Goal: Check status: Check status

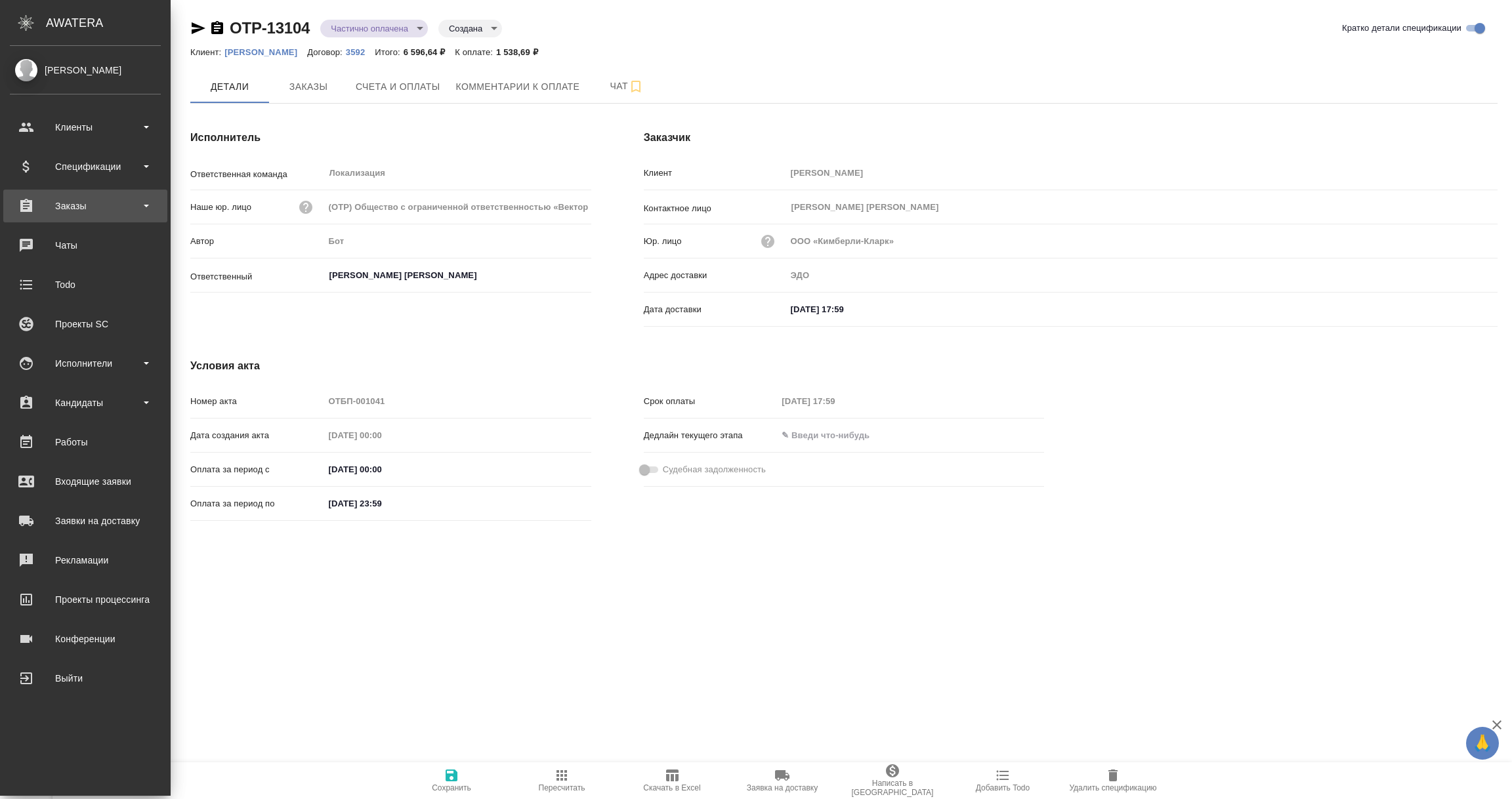
click at [74, 211] on div "Заказы" at bounding box center [85, 206] width 151 height 20
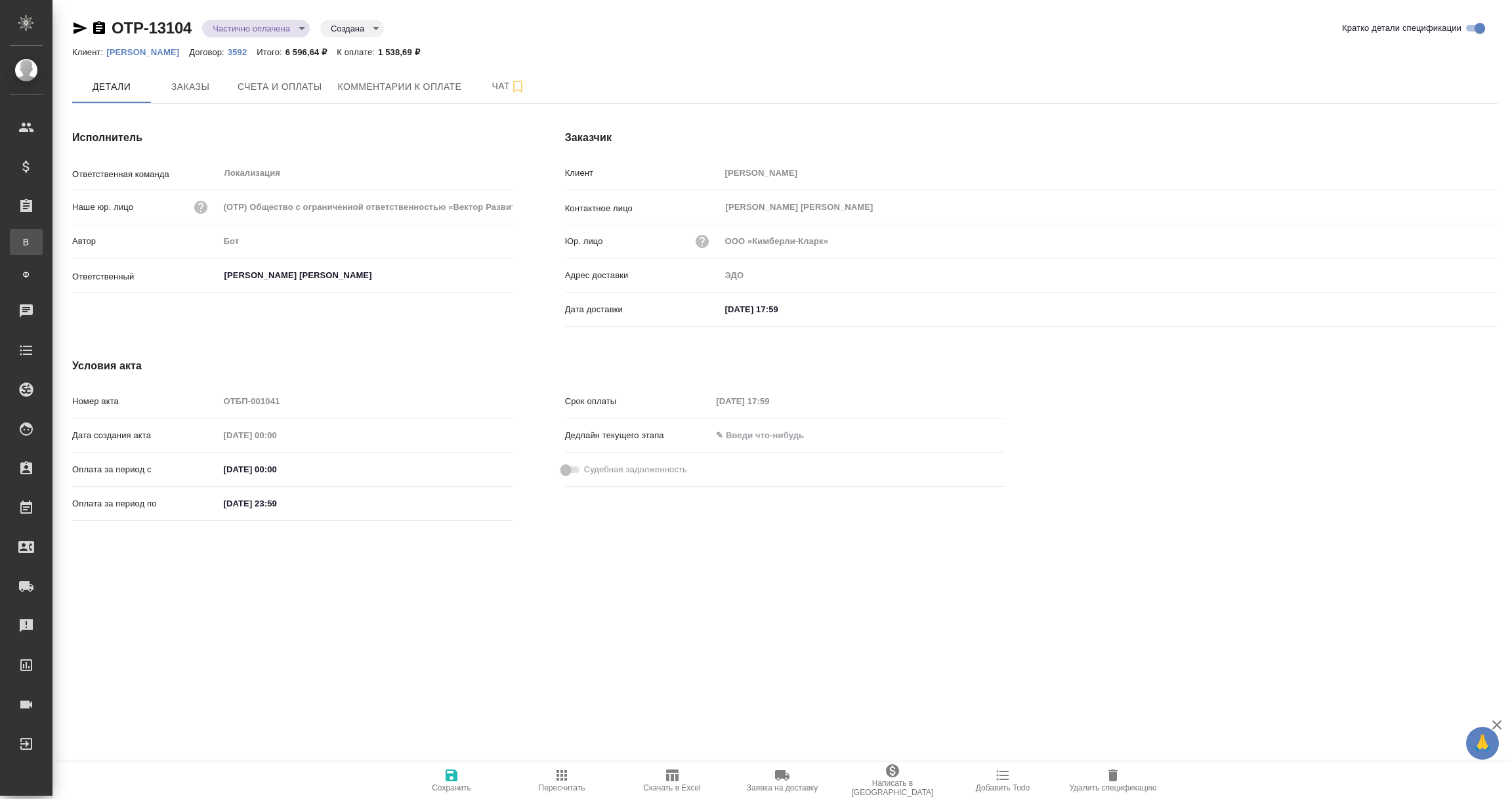
click at [20, 242] on div "Все заказы" at bounding box center [10, 241] width 20 height 13
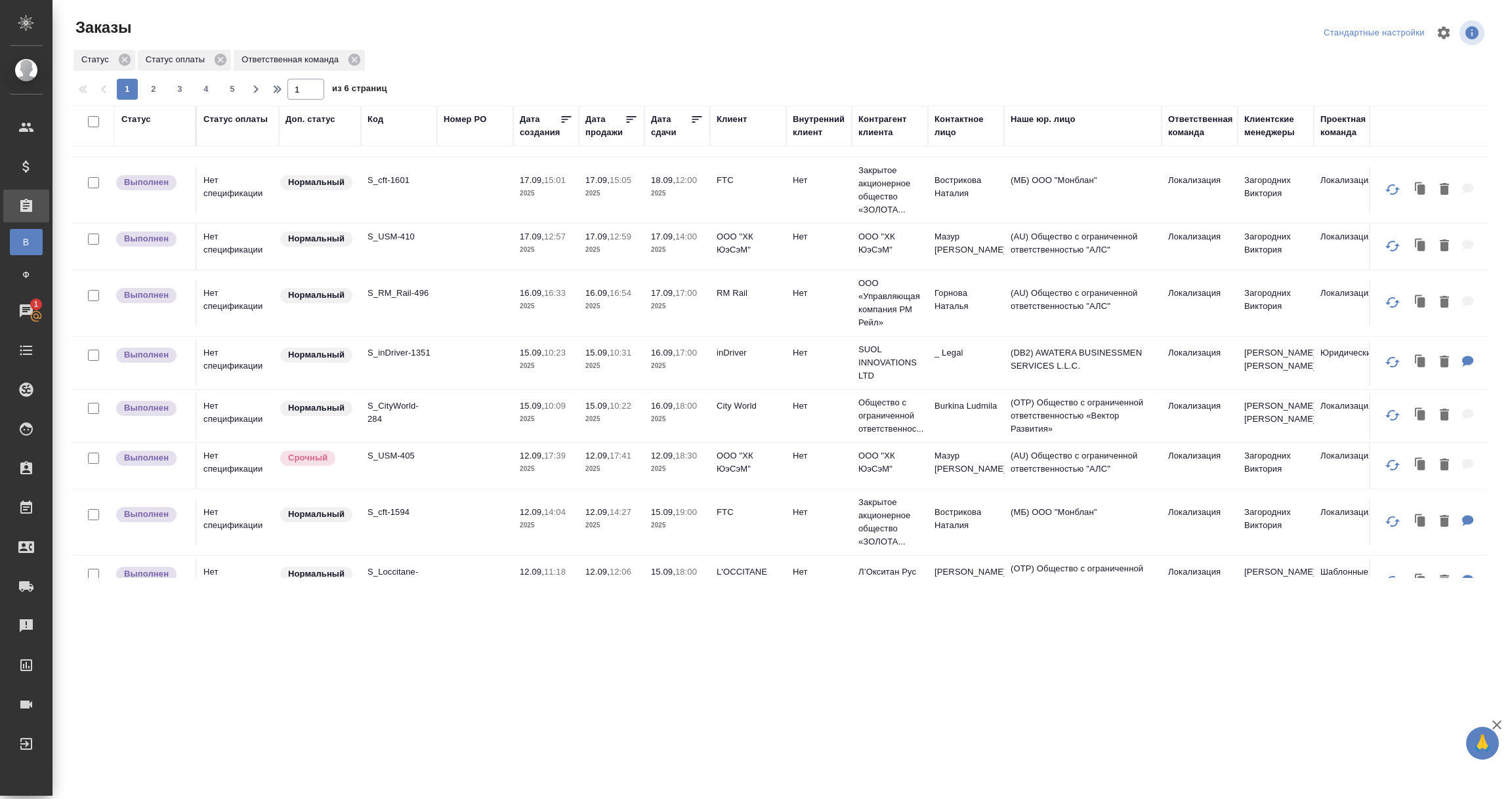
scroll to position [98, 0]
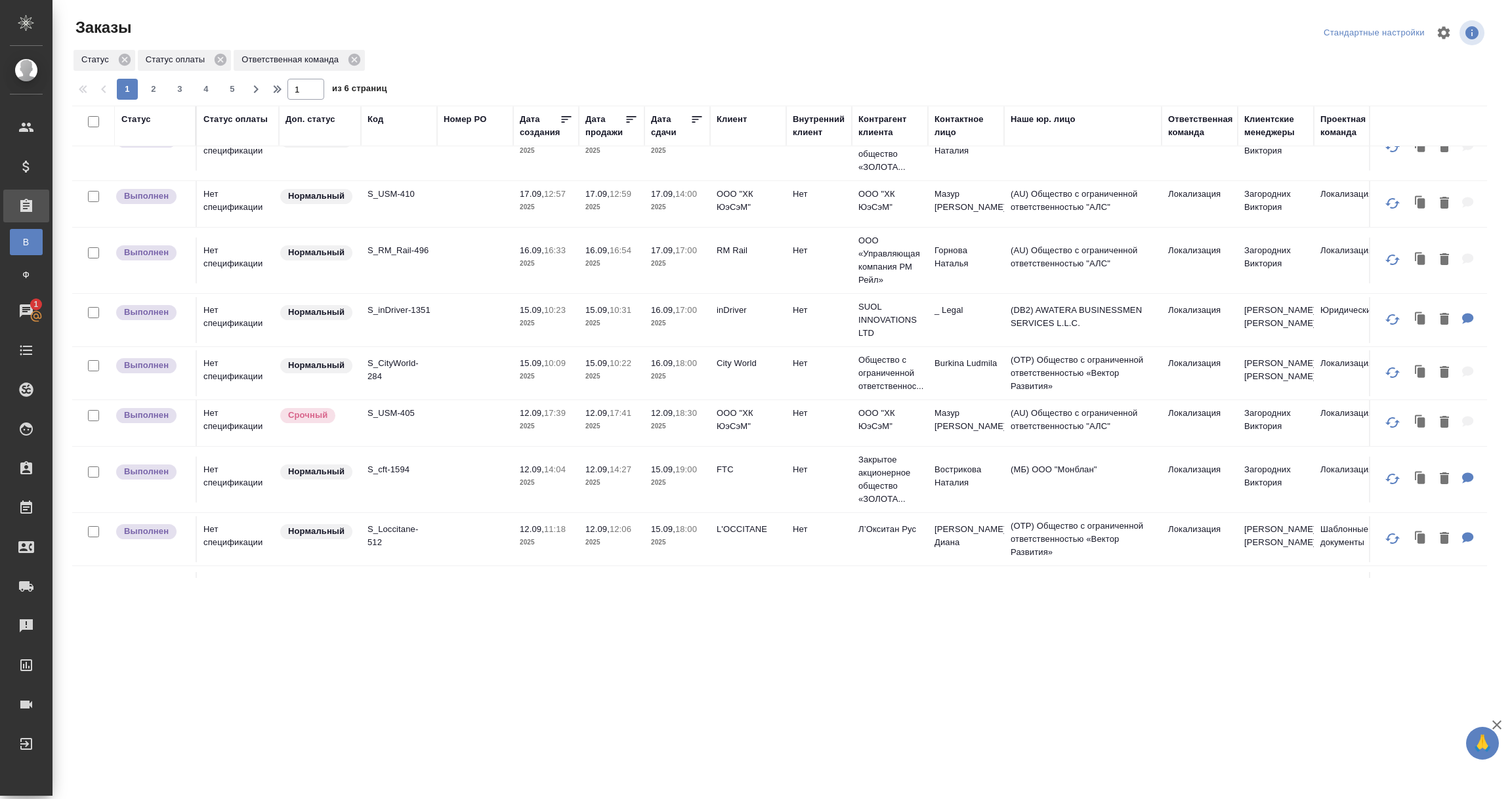
click at [423, 271] on td "S_RM_Rail-496" at bounding box center [399, 260] width 76 height 46
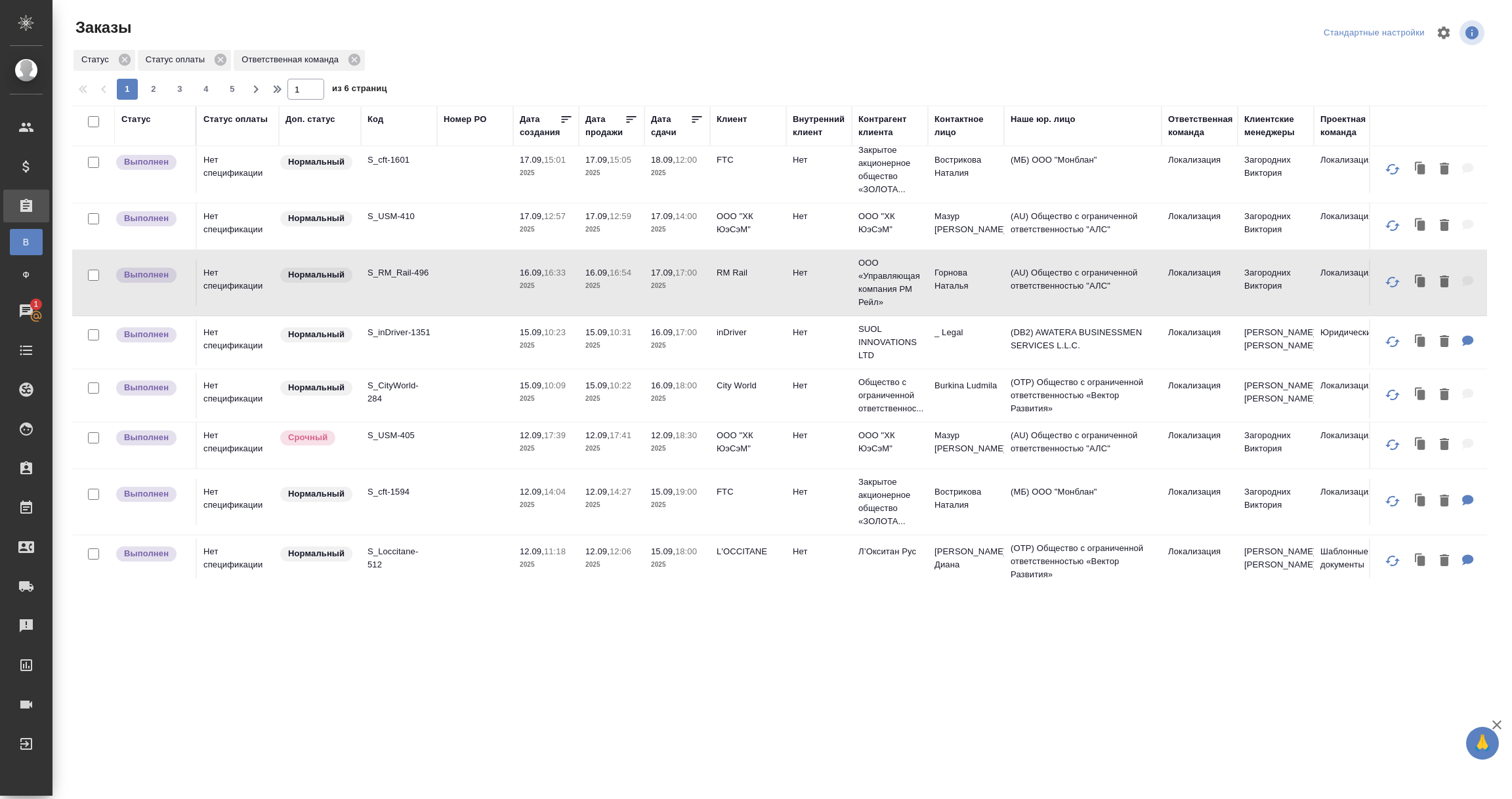
scroll to position [0, 0]
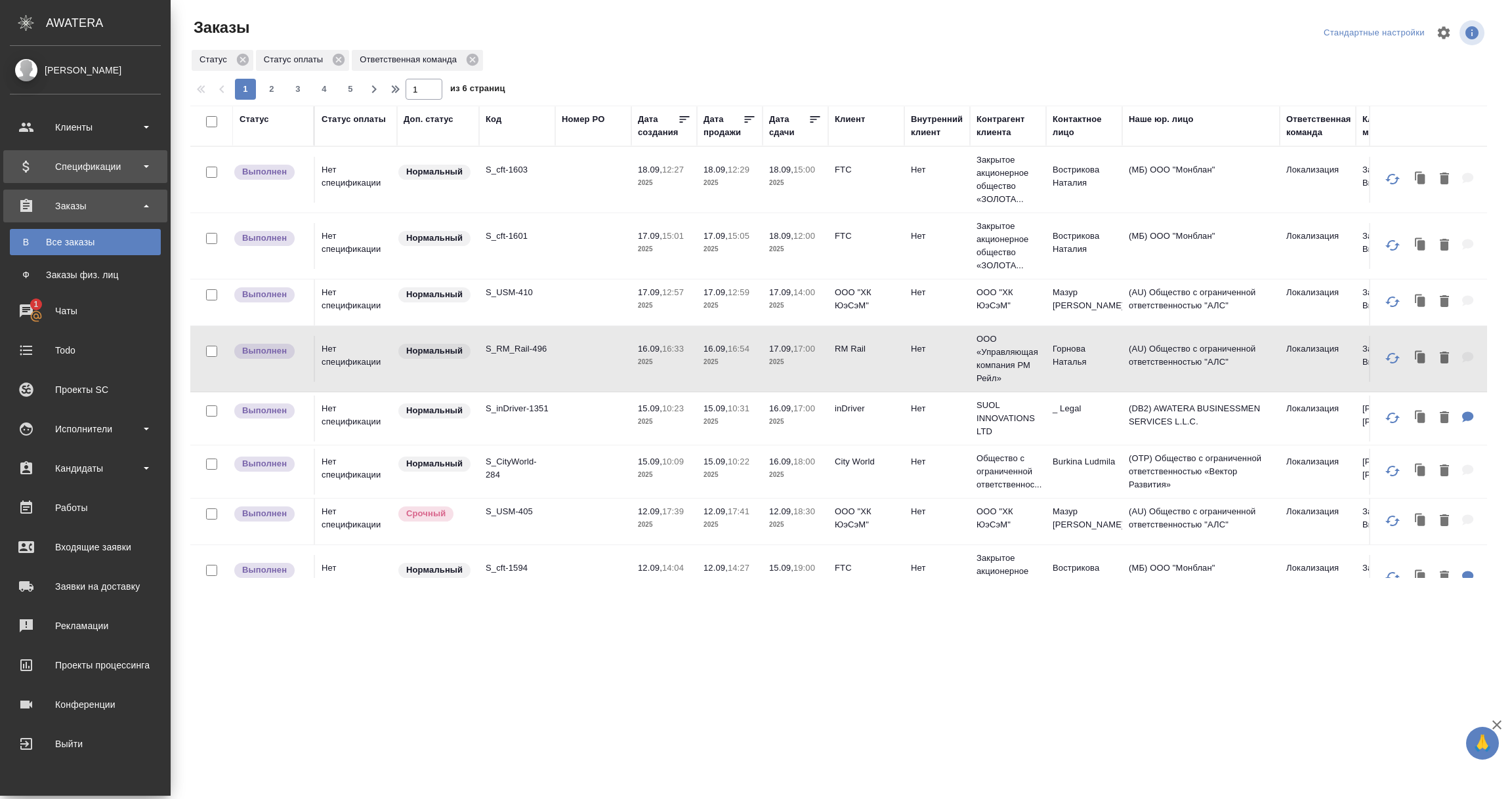
click at [23, 165] on div "Спецификации" at bounding box center [85, 167] width 151 height 20
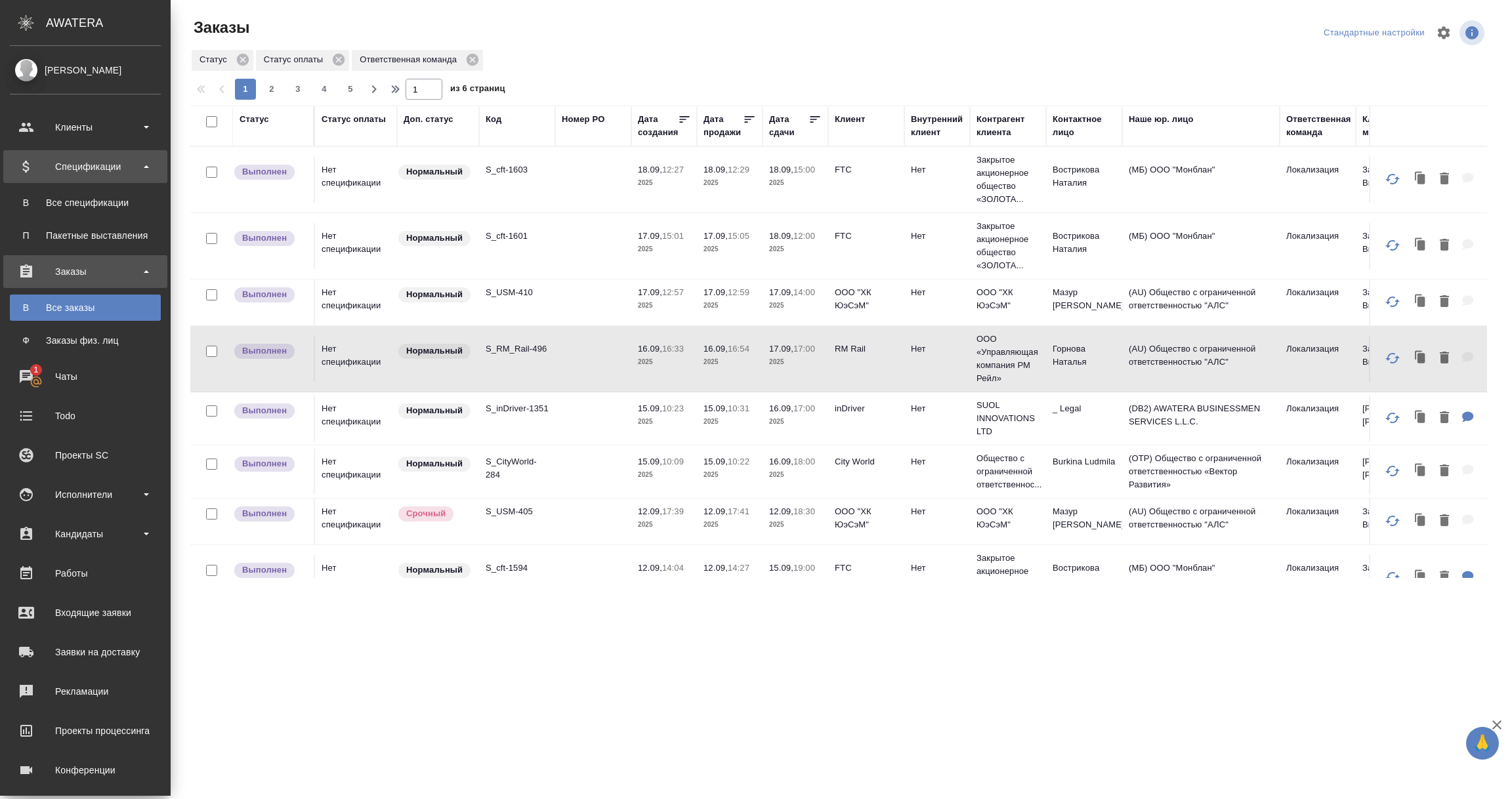
click at [86, 164] on div "Спецификации" at bounding box center [85, 167] width 151 height 20
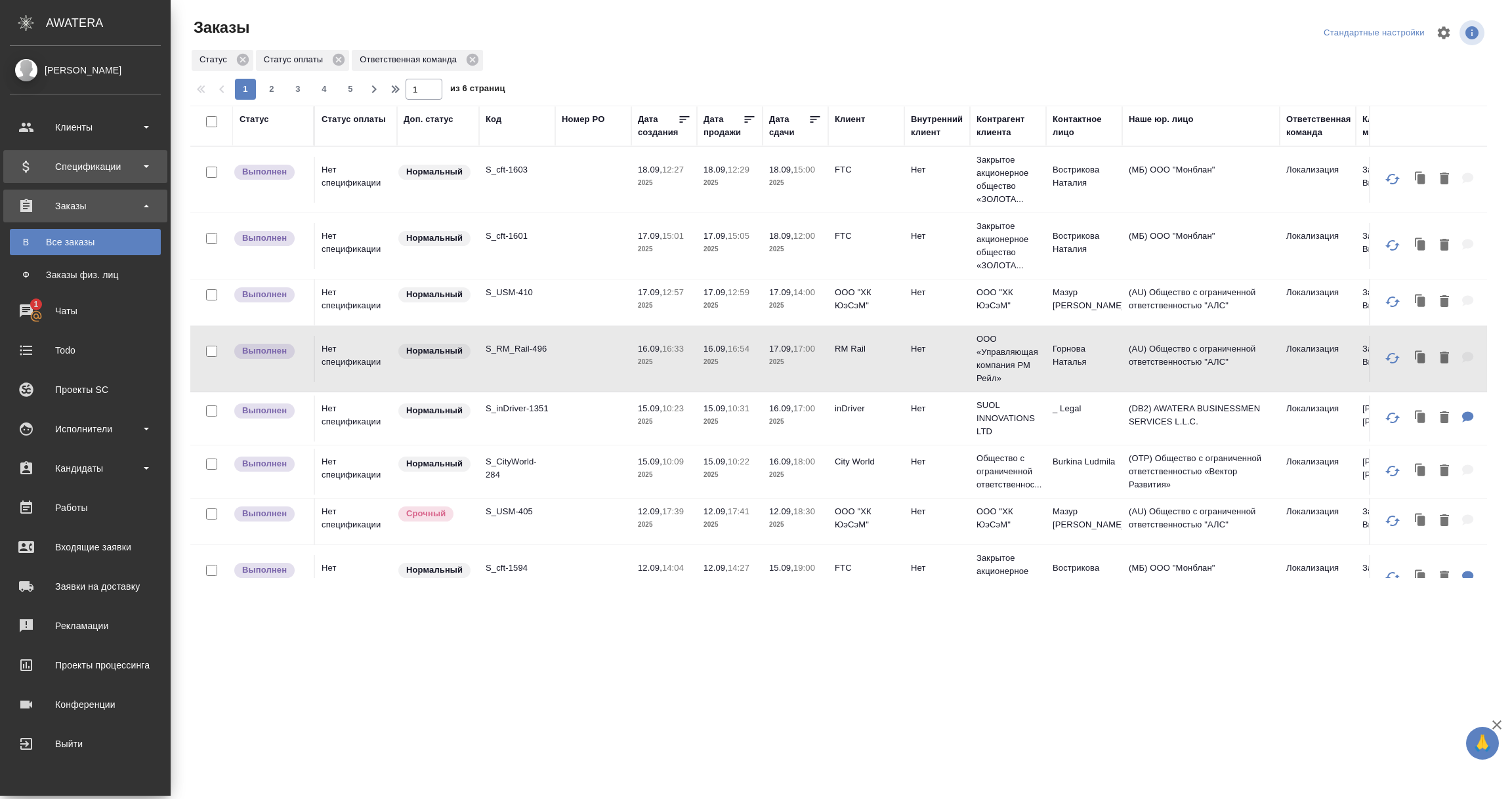
click at [86, 164] on div "Спецификации" at bounding box center [85, 167] width 151 height 20
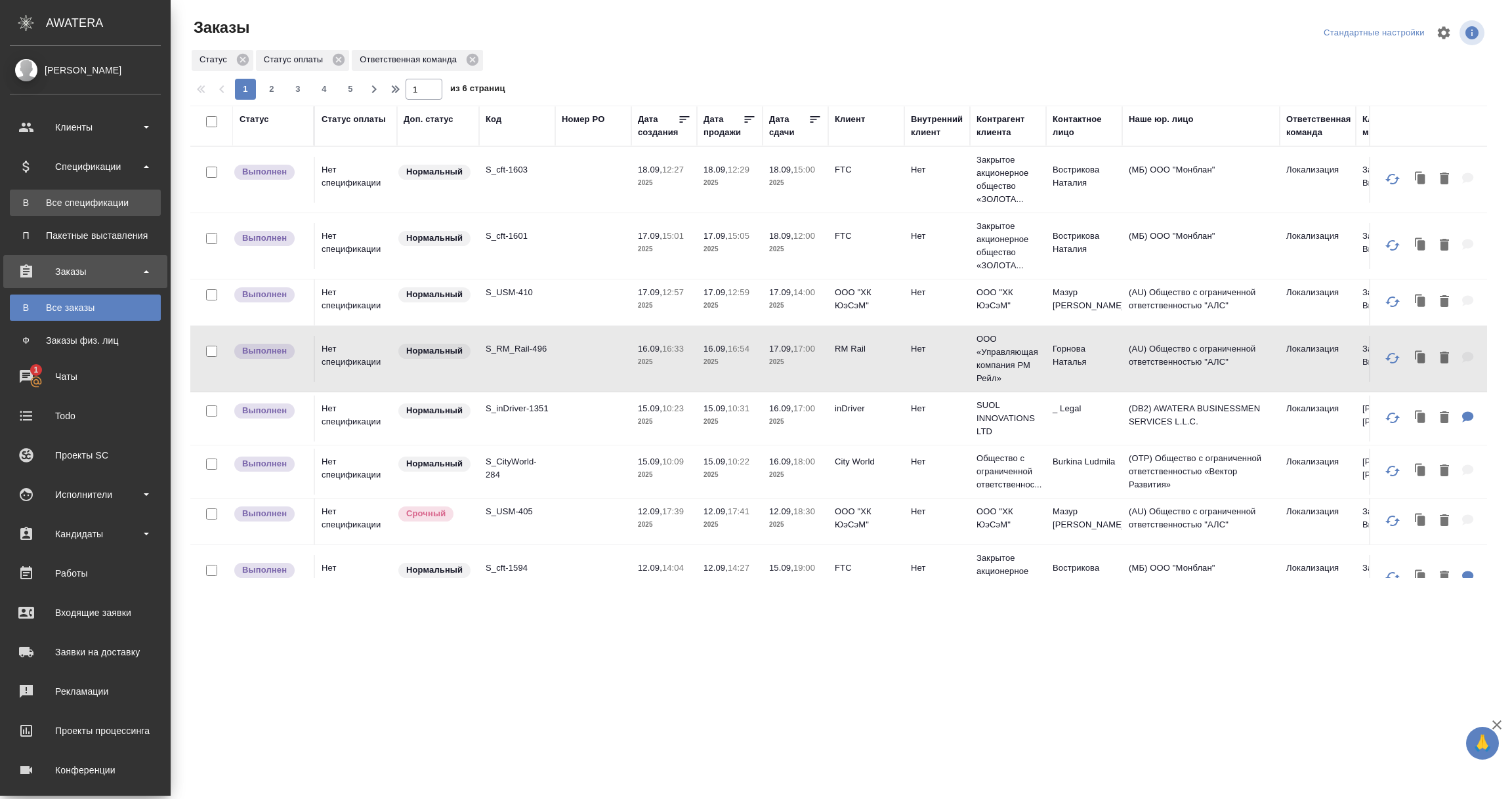
click at [81, 211] on link "В Все спецификации" at bounding box center [85, 203] width 151 height 26
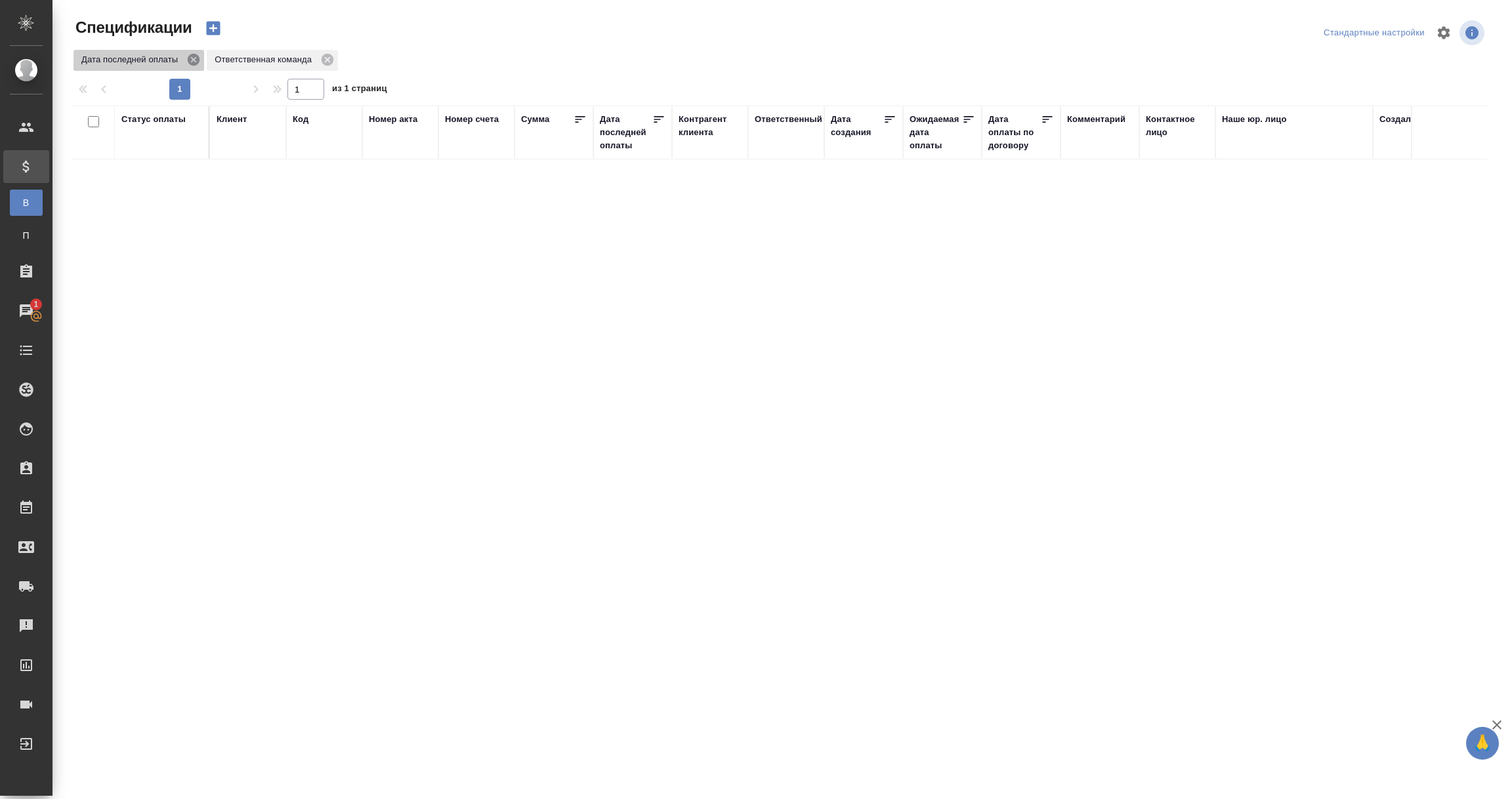
click at [192, 57] on icon at bounding box center [193, 59] width 14 height 14
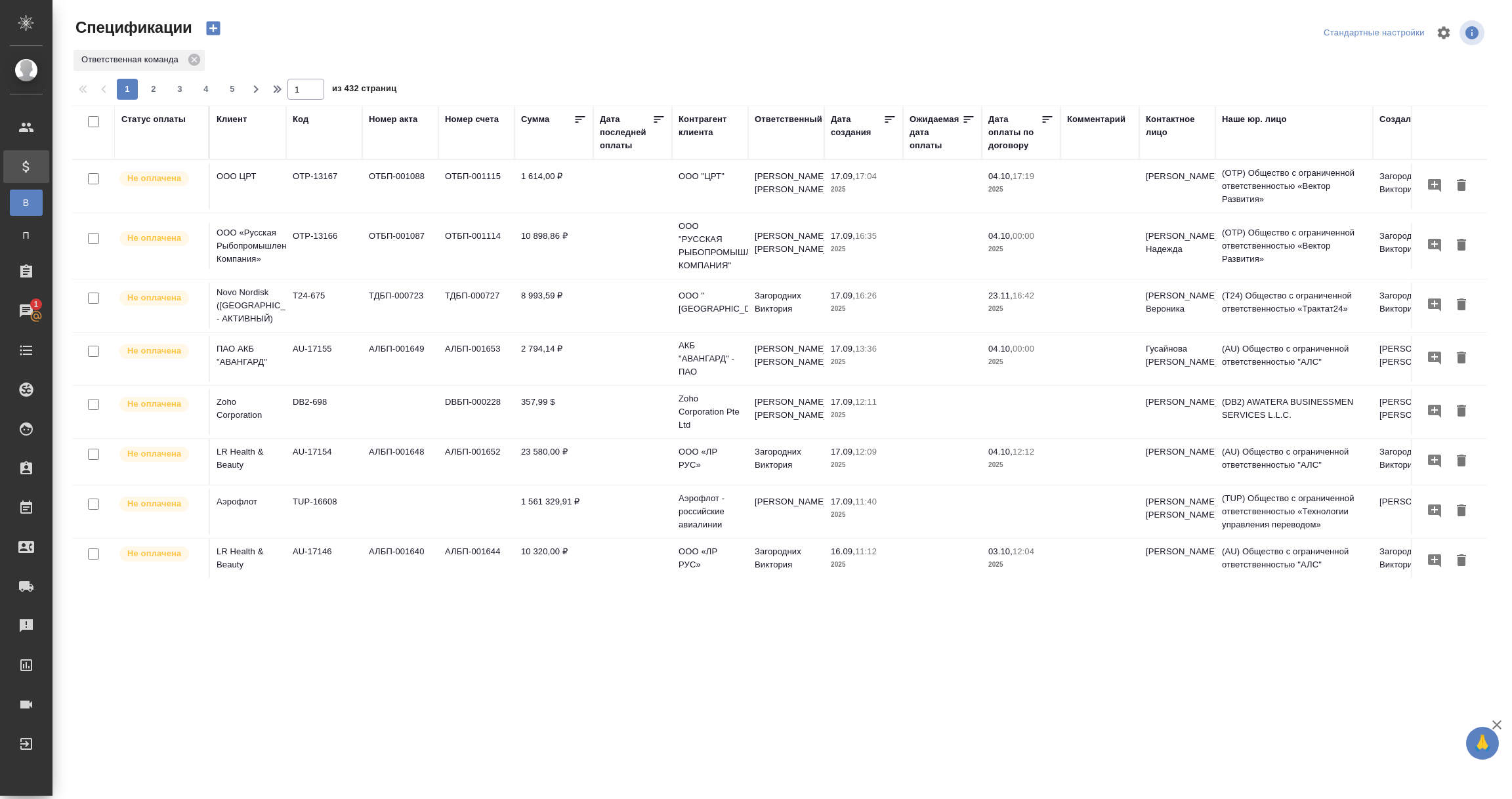
click at [160, 148] on div "Статус оплаты" at bounding box center [161, 133] width 81 height 40
click at [162, 119] on div "Статус оплаты" at bounding box center [153, 119] width 64 height 13
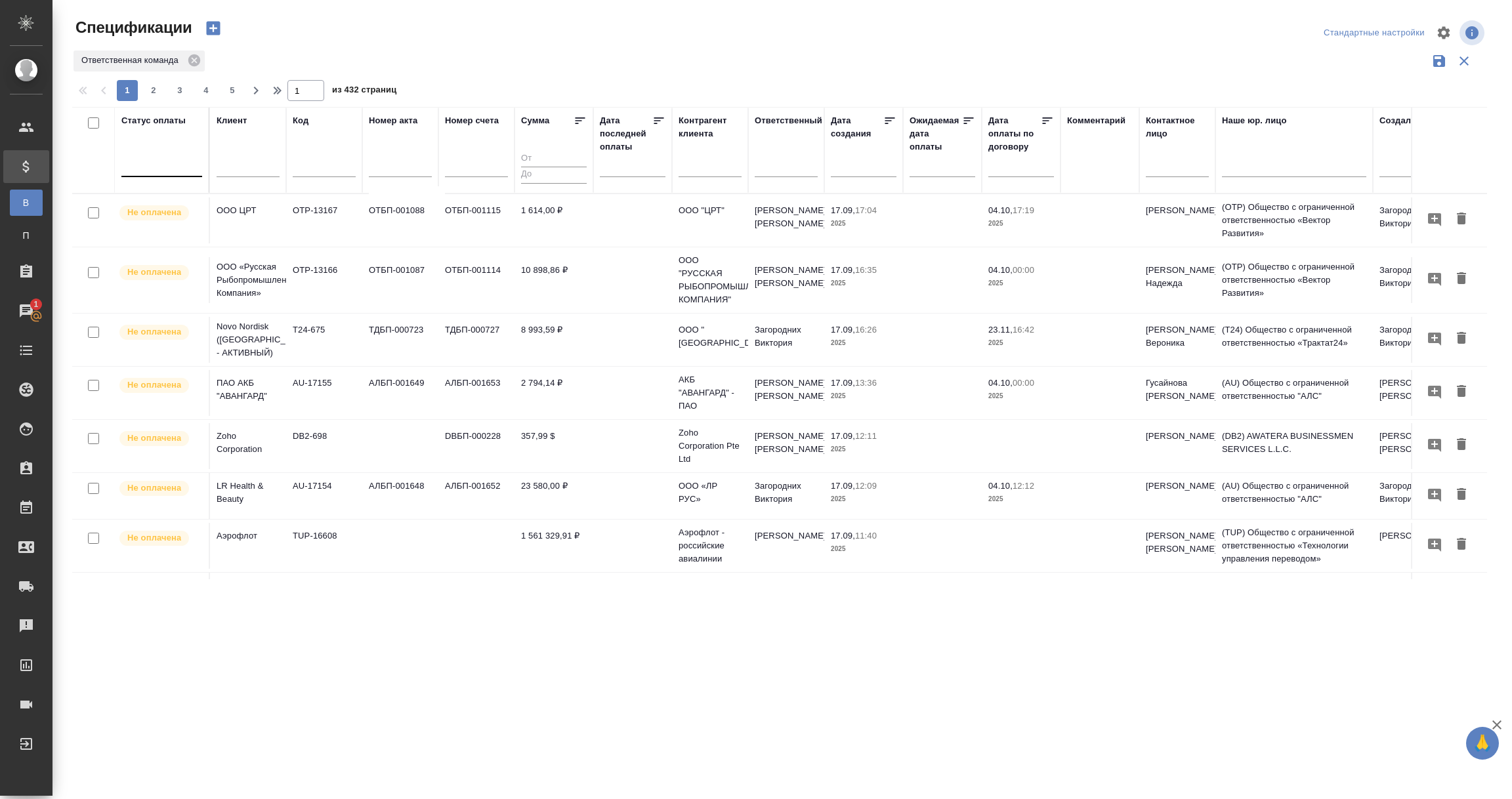
click at [149, 163] on div at bounding box center [161, 163] width 81 height 19
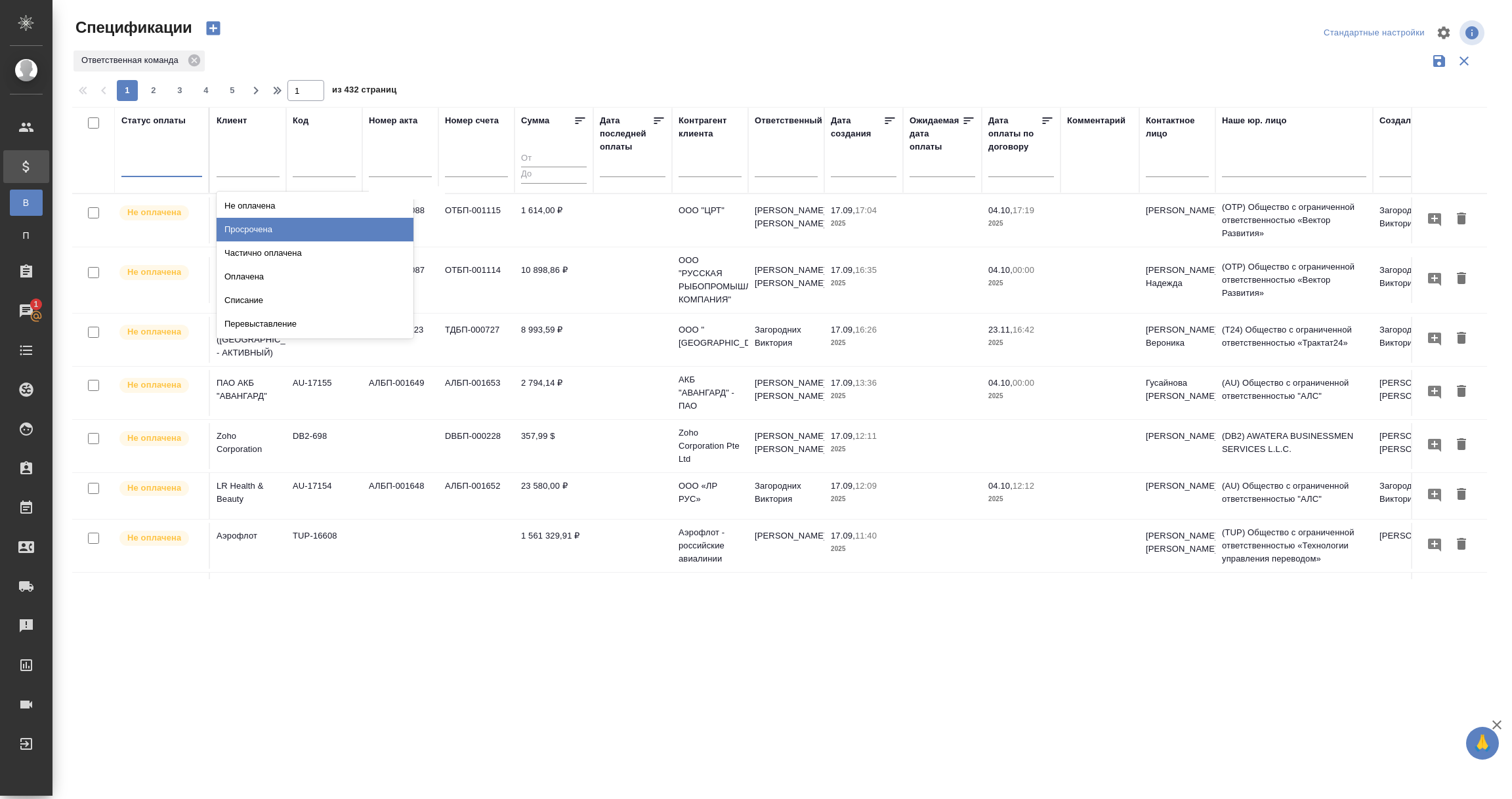
click at [255, 230] on div "Просрочена" at bounding box center [315, 229] width 197 height 24
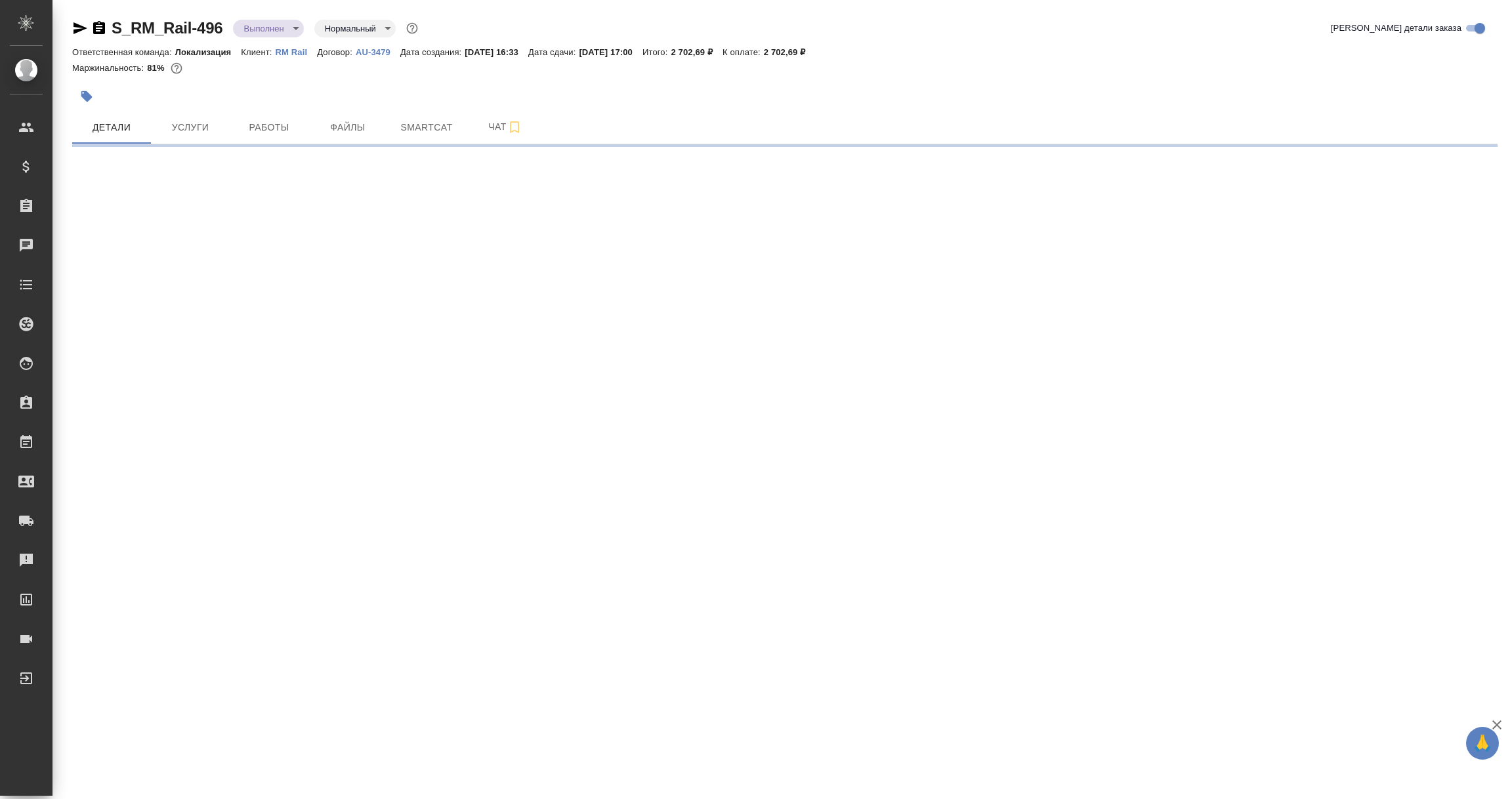
select select "RU"
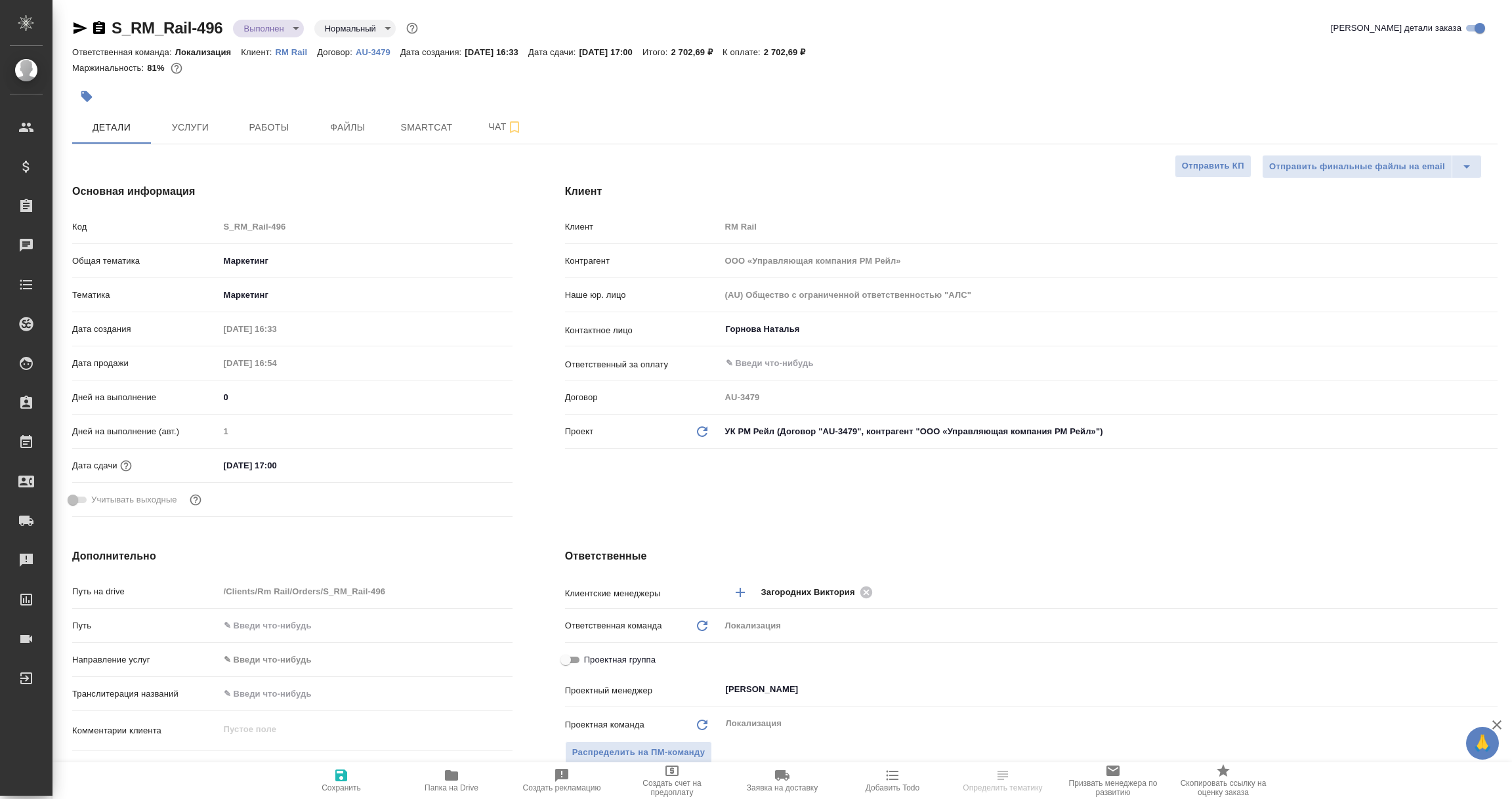
type textarea "x"
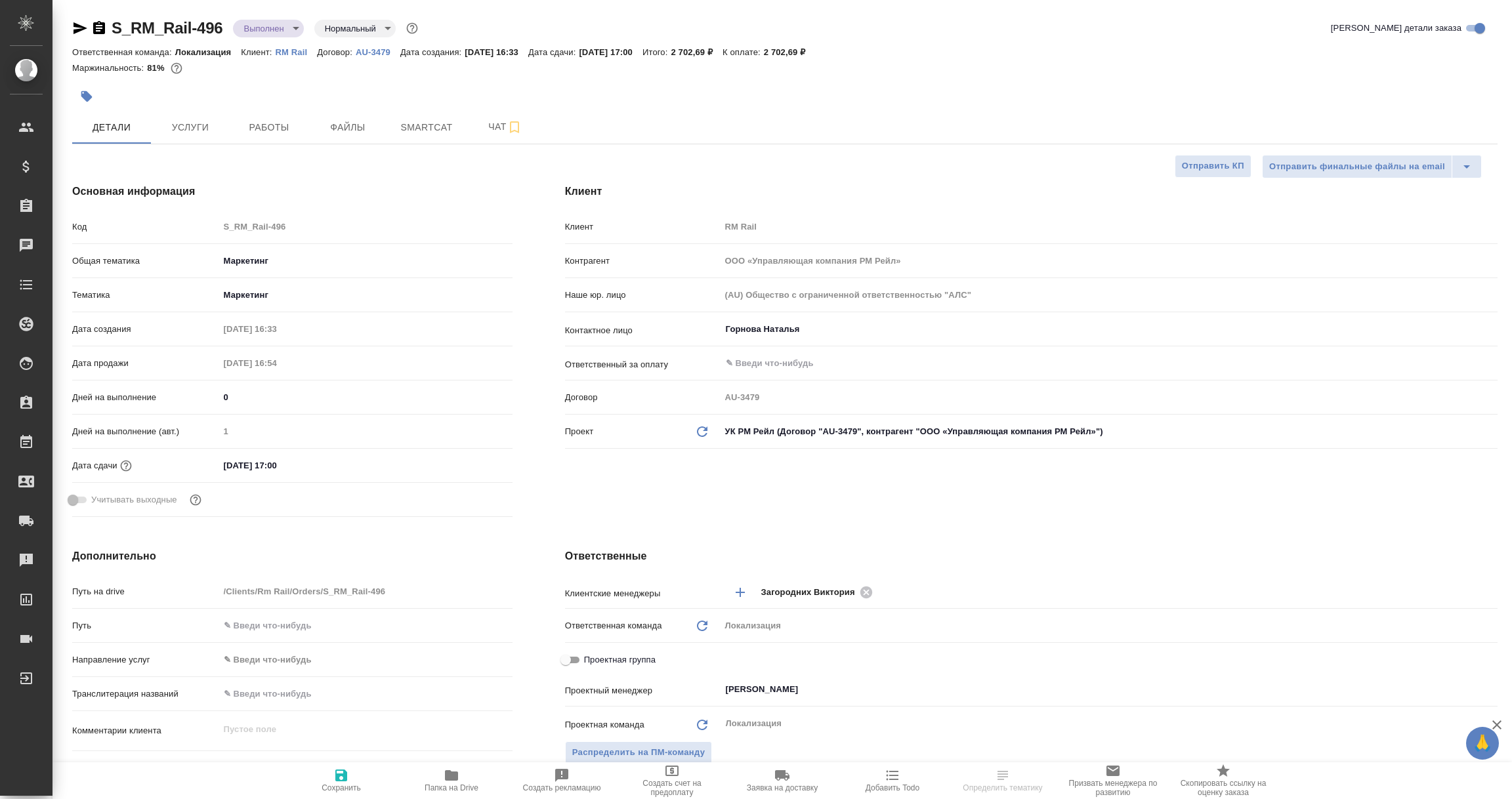
type textarea "x"
click at [367, 49] on p "AU-3479" at bounding box center [378, 52] width 45 height 10
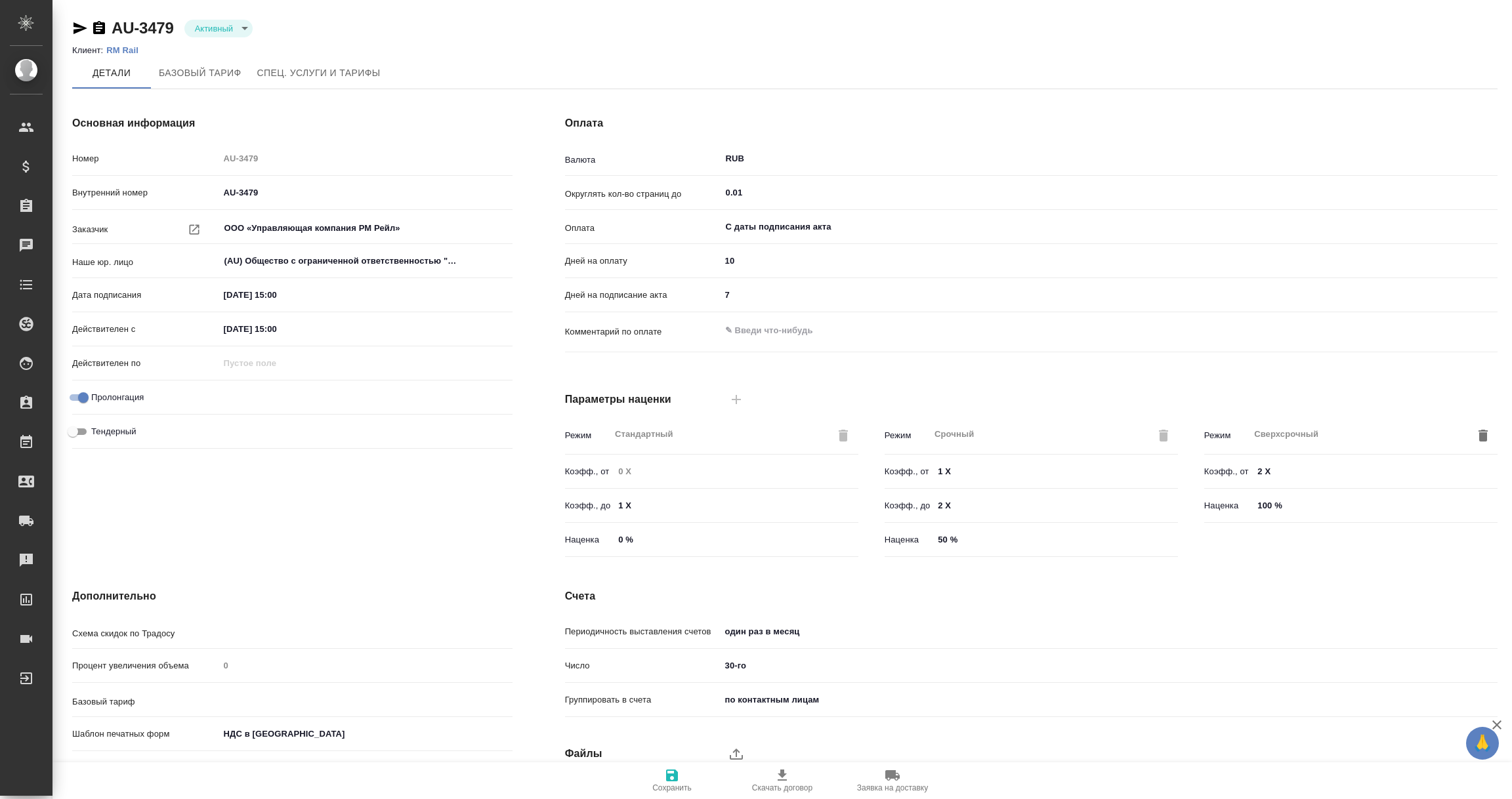
type input "1062 awatera + Marketing"
type input "Стандартный шаблон - [PHONE_NUMBER] - ВЫБЕРИ МЕНЯ!"
